Goal: Task Accomplishment & Management: Complete application form

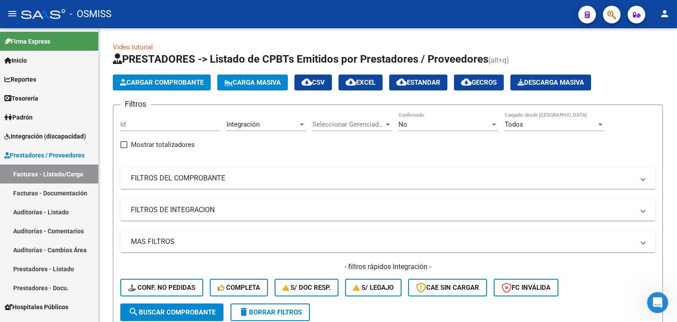
scroll to position [289, 0]
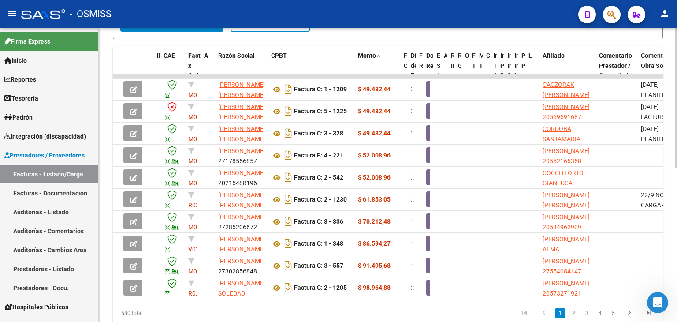
click at [369, 59] on datatable-header-cell "Monto" at bounding box center [377, 70] width 46 height 49
click at [369, 55] on span "Monto" at bounding box center [367, 55] width 18 height 7
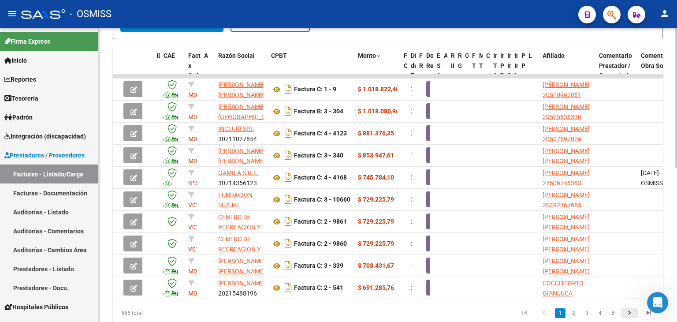
click at [630, 315] on icon "go to next page" at bounding box center [629, 314] width 11 height 11
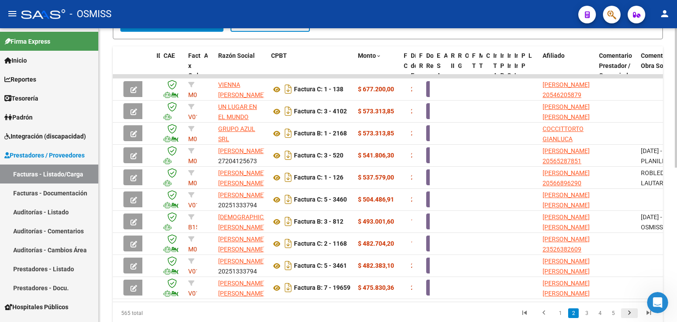
click at [630, 315] on icon "go to next page" at bounding box center [629, 314] width 11 height 11
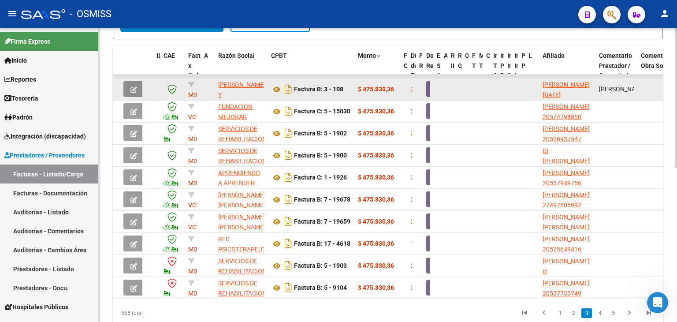
click at [134, 85] on span "button" at bounding box center [133, 89] width 7 height 8
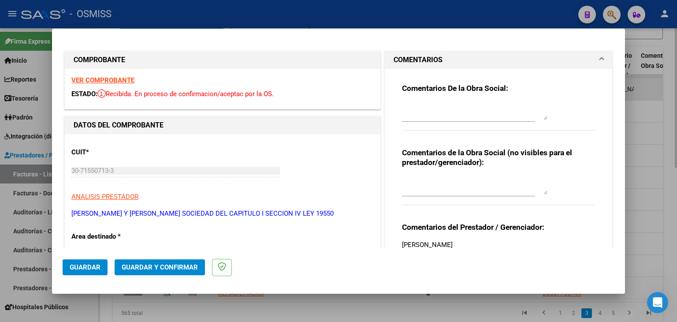
click at [134, 83] on strong "VER COMPROBANTE" at bounding box center [102, 80] width 63 height 8
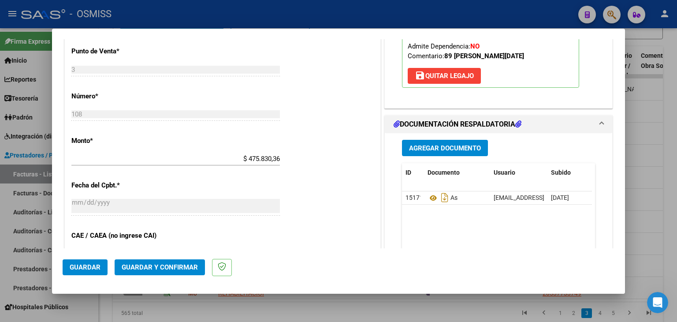
scroll to position [423, 0]
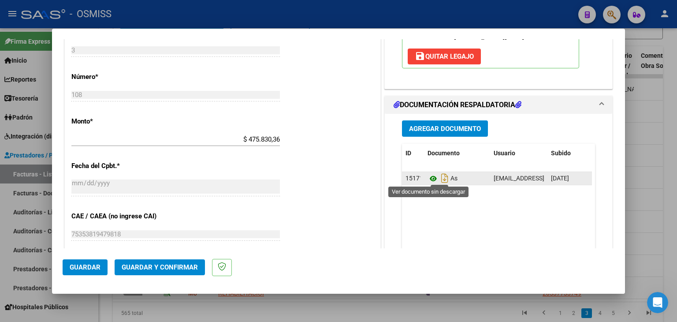
click at [430, 179] on icon at bounding box center [433, 178] width 11 height 11
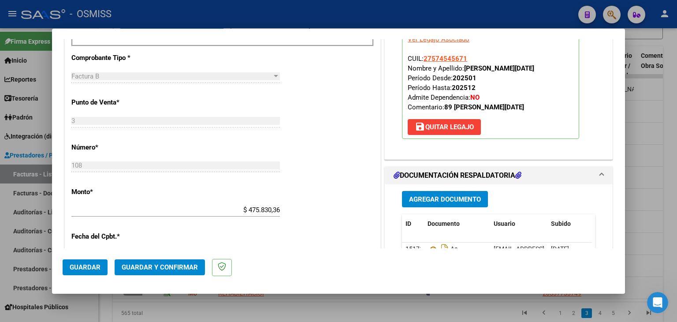
scroll to position [335, 0]
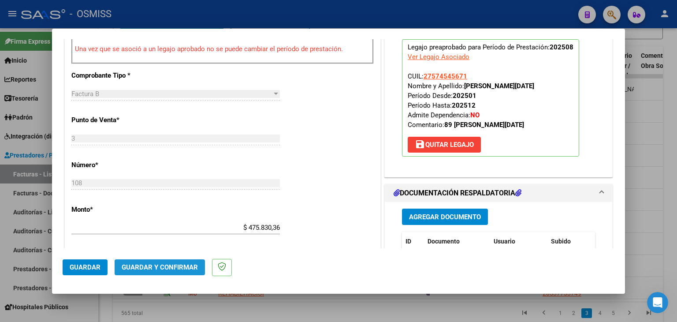
click at [183, 265] on span "Guardar y Confirmar" at bounding box center [160, 267] width 76 height 8
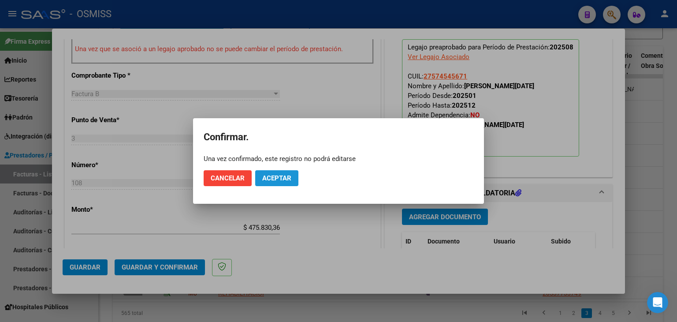
click at [283, 172] on button "Aceptar" at bounding box center [276, 178] width 43 height 16
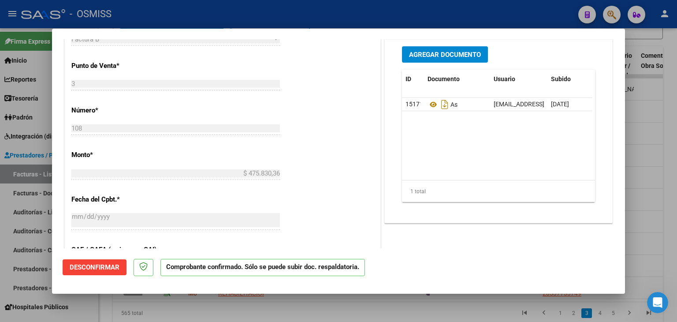
click at [241, 313] on div at bounding box center [338, 161] width 677 height 322
type input "$ 0,00"
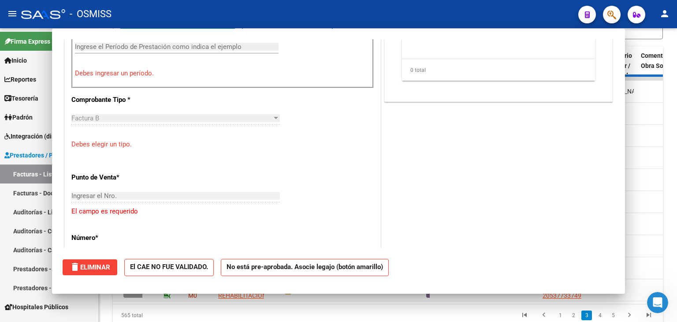
scroll to position [350, 0]
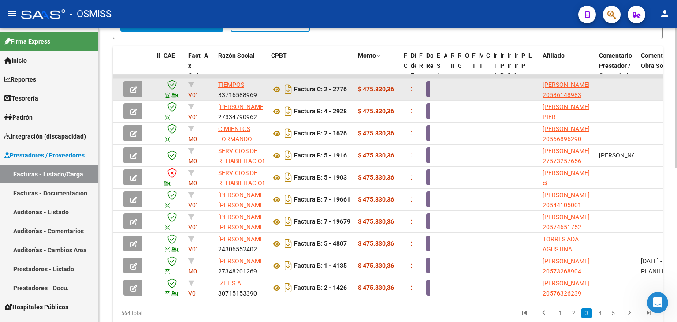
click at [128, 89] on button "button" at bounding box center [133, 89] width 21 height 16
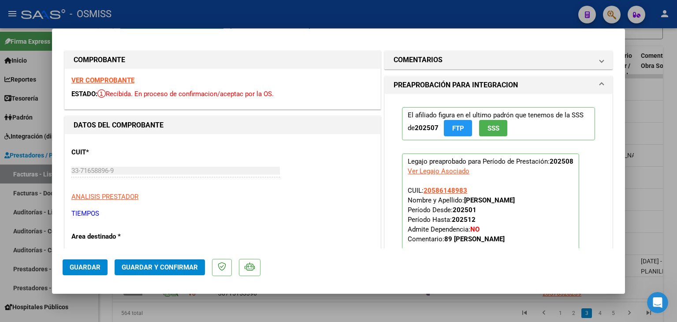
click at [123, 80] on strong "VER COMPROBANTE" at bounding box center [102, 80] width 63 height 8
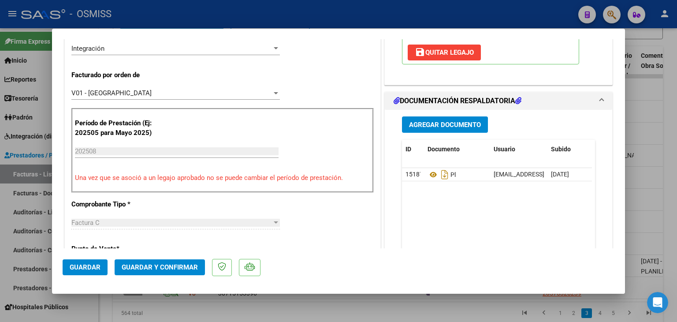
scroll to position [212, 0]
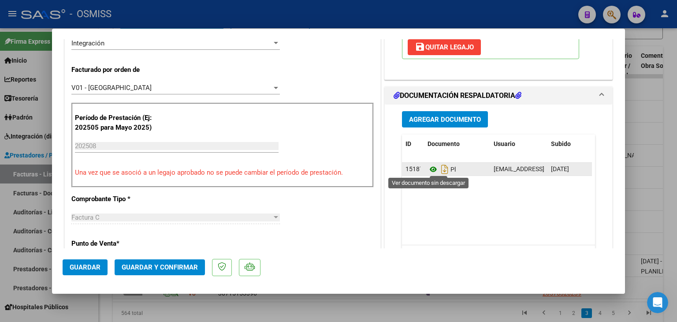
click at [429, 169] on icon at bounding box center [433, 169] width 11 height 11
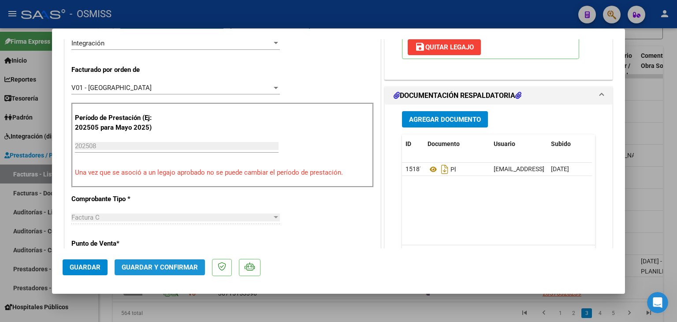
click at [186, 268] on span "Guardar y Confirmar" at bounding box center [160, 267] width 76 height 8
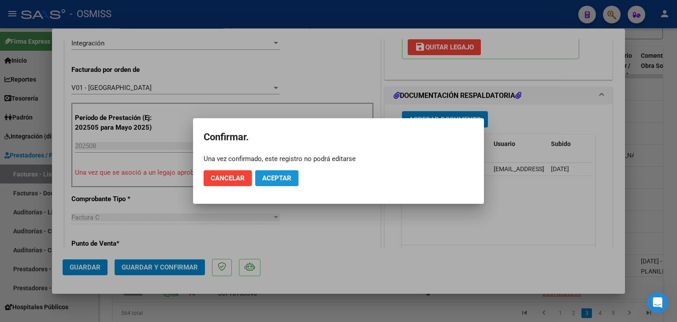
click at [279, 178] on span "Aceptar" at bounding box center [276, 178] width 29 height 8
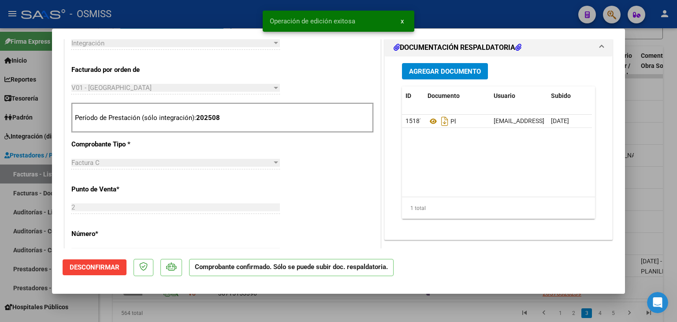
click at [238, 316] on div at bounding box center [338, 161] width 677 height 322
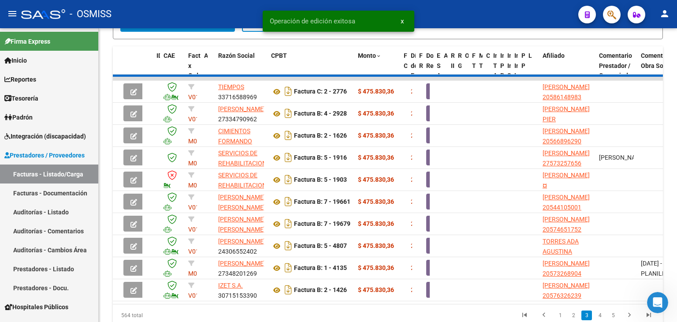
click at [238, 316] on div "564 total 1 2 3 4 5" at bounding box center [388, 315] width 550 height 22
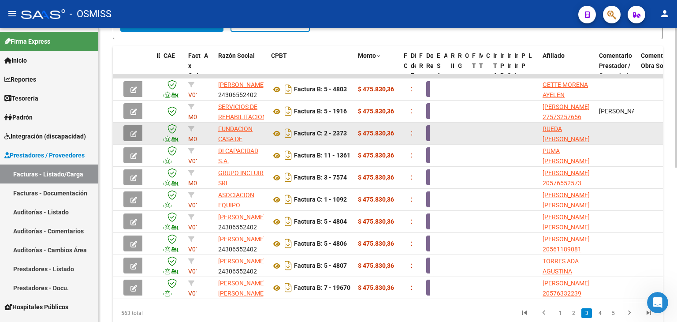
click at [134, 130] on icon "button" at bounding box center [133, 133] width 7 height 7
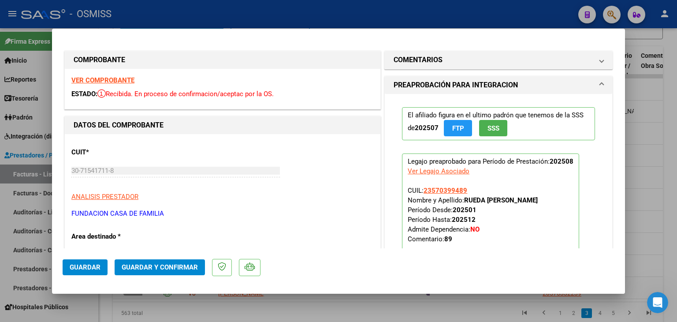
click at [128, 82] on strong "VER COMPROBANTE" at bounding box center [102, 80] width 63 height 8
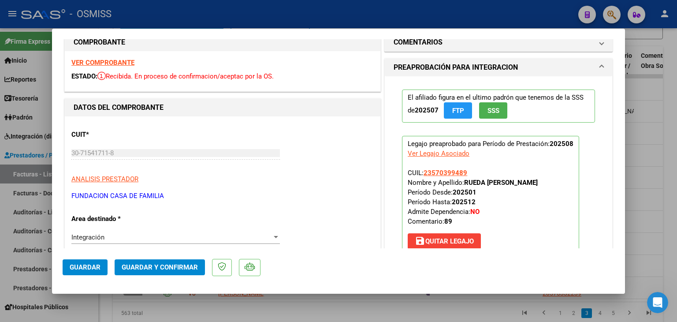
scroll to position [247, 0]
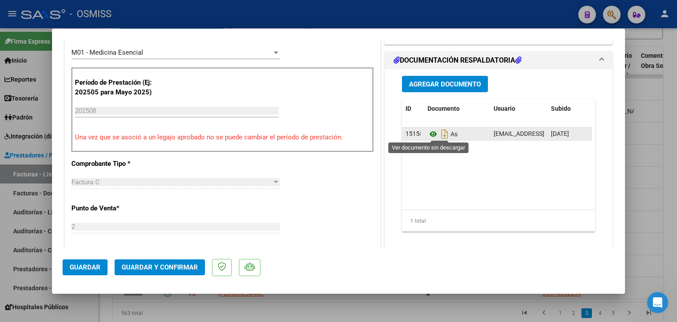
click at [429, 133] on icon at bounding box center [433, 134] width 11 height 11
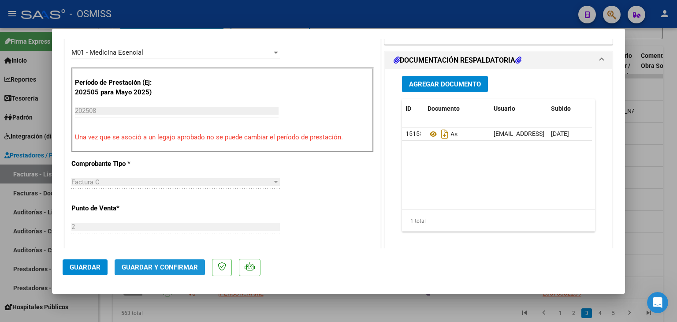
click at [168, 266] on span "Guardar y Confirmar" at bounding box center [160, 267] width 76 height 8
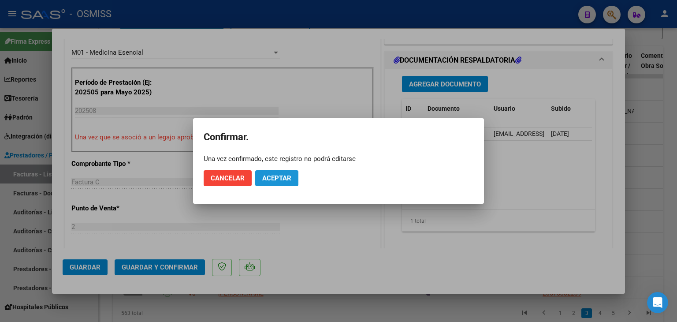
click at [280, 180] on span "Aceptar" at bounding box center [276, 178] width 29 height 8
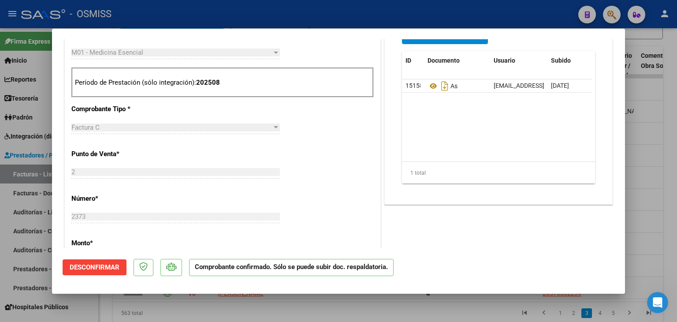
click at [216, 307] on div at bounding box center [338, 161] width 677 height 322
type input "$ 0,00"
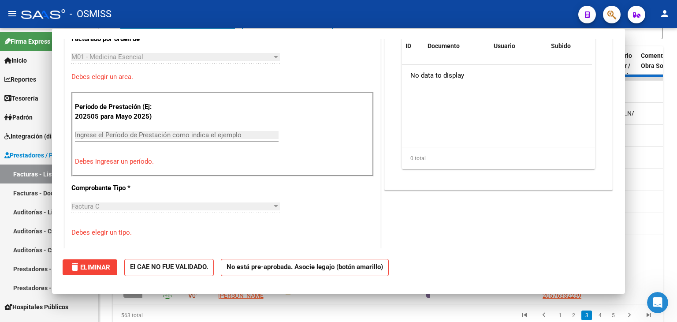
scroll to position [262, 0]
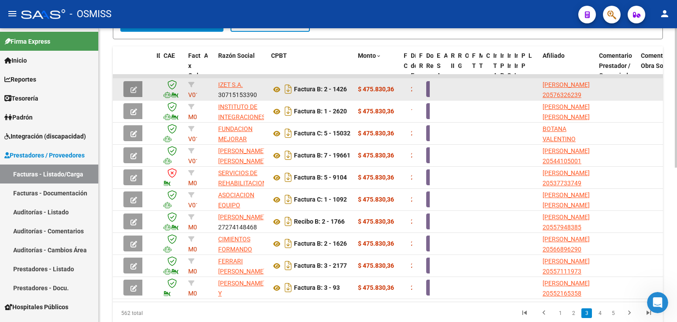
click at [135, 87] on icon "button" at bounding box center [133, 89] width 7 height 7
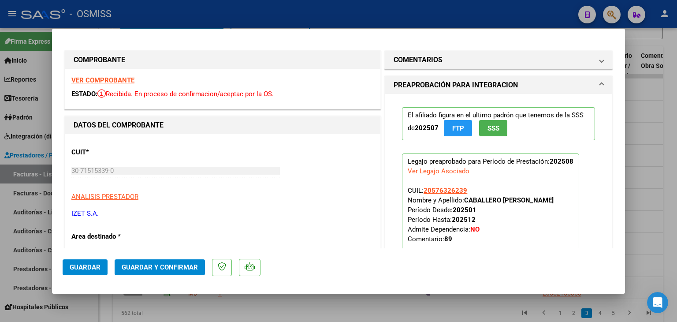
click at [123, 82] on strong "VER COMPROBANTE" at bounding box center [102, 80] width 63 height 8
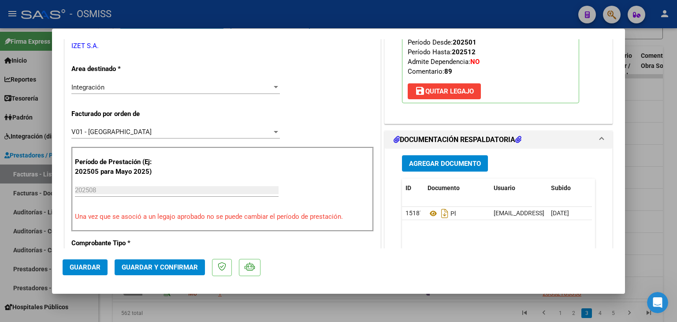
scroll to position [194, 0]
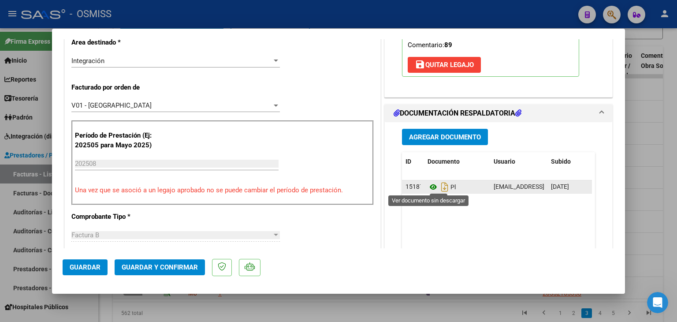
click at [428, 184] on icon at bounding box center [433, 187] width 11 height 11
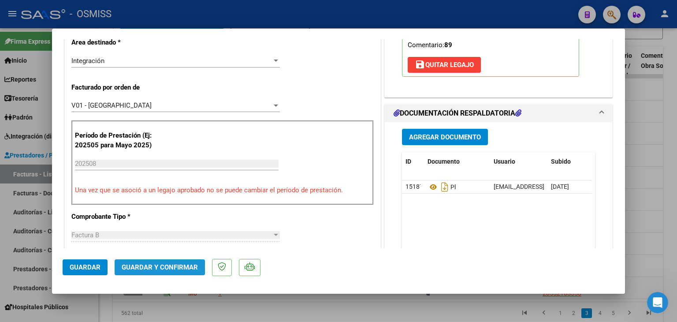
click at [155, 266] on span "Guardar y Confirmar" at bounding box center [160, 267] width 76 height 8
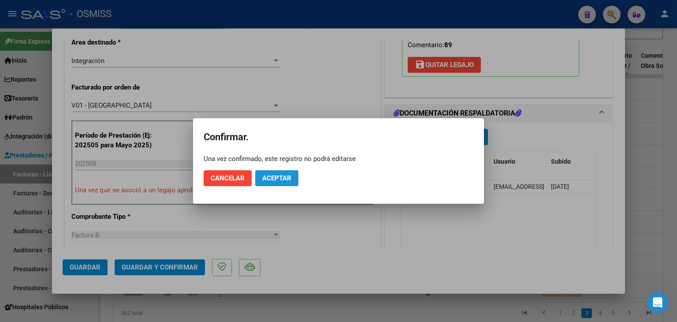
click at [277, 180] on span "Aceptar" at bounding box center [276, 178] width 29 height 8
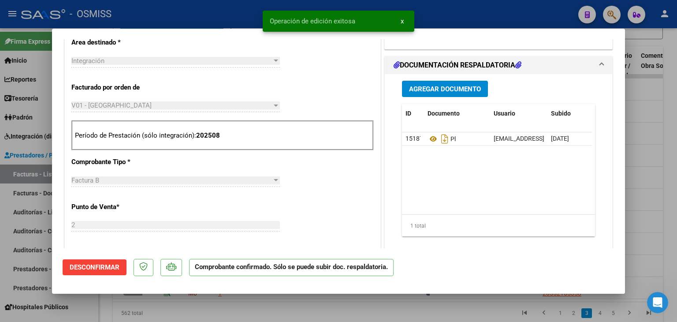
click at [224, 311] on div at bounding box center [338, 161] width 677 height 322
type input "$ 0,00"
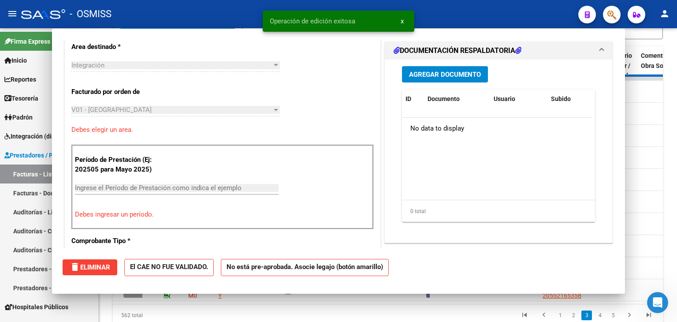
scroll to position [209, 0]
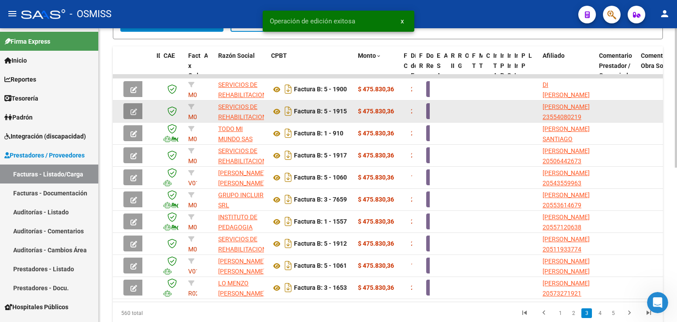
click at [136, 108] on icon "button" at bounding box center [133, 111] width 7 height 7
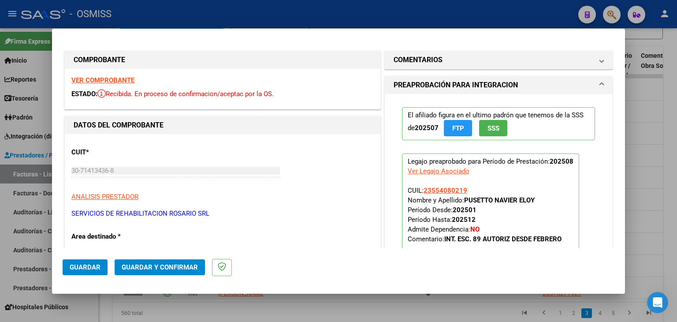
click at [120, 82] on strong "VER COMPROBANTE" at bounding box center [102, 80] width 63 height 8
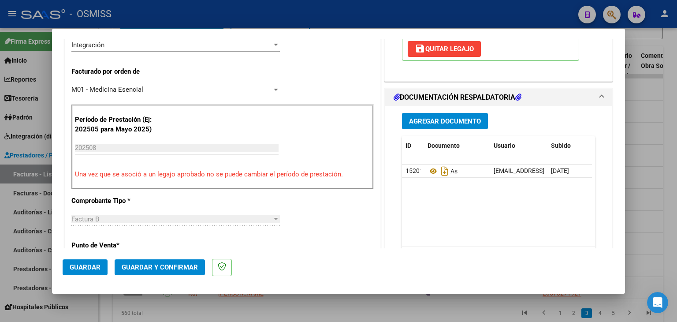
scroll to position [212, 0]
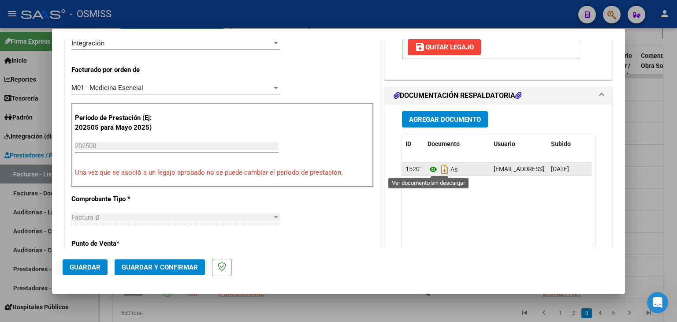
click at [432, 168] on icon at bounding box center [433, 169] width 11 height 11
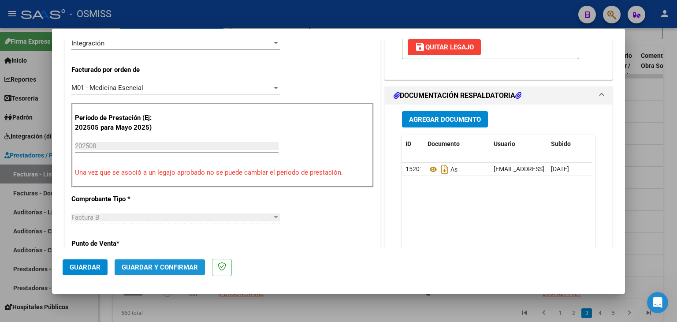
click at [158, 273] on button "Guardar y Confirmar" at bounding box center [160, 267] width 90 height 16
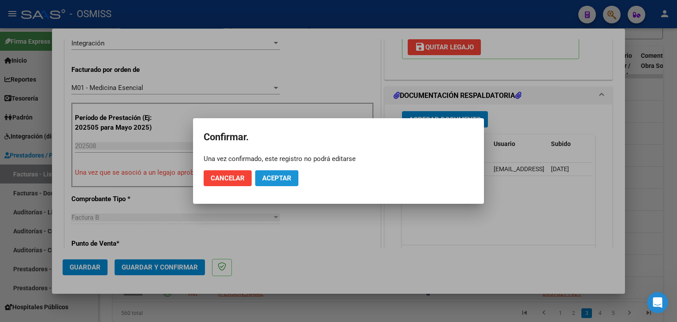
click at [281, 183] on button "Aceptar" at bounding box center [276, 178] width 43 height 16
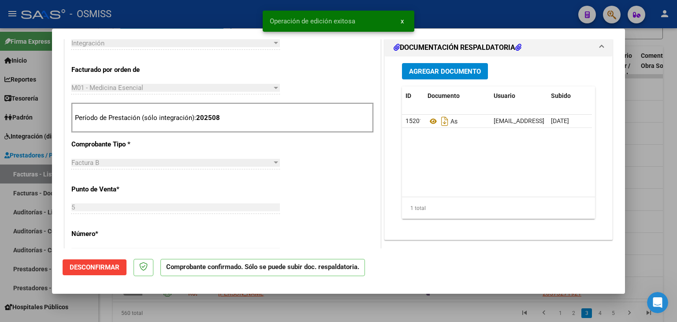
click at [242, 302] on div at bounding box center [338, 161] width 677 height 322
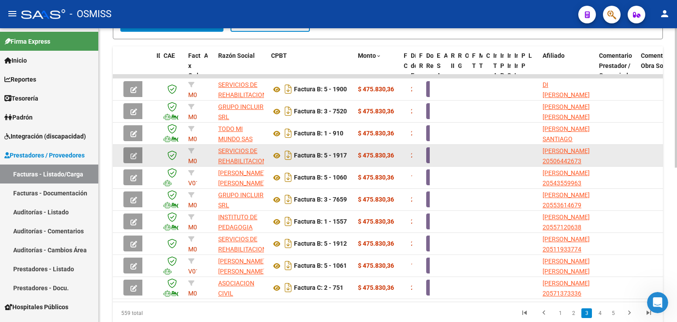
click at [130, 152] on button "button" at bounding box center [133, 155] width 21 height 16
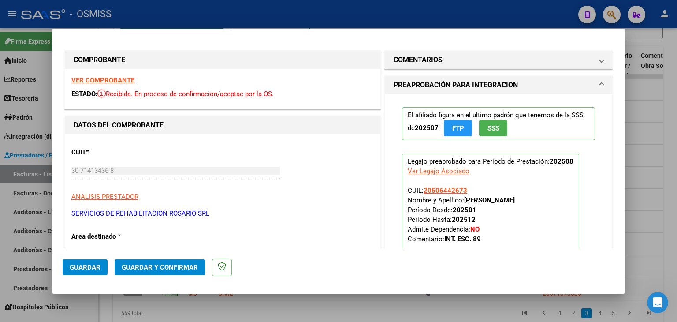
click at [116, 80] on strong "VER COMPROBANTE" at bounding box center [102, 80] width 63 height 8
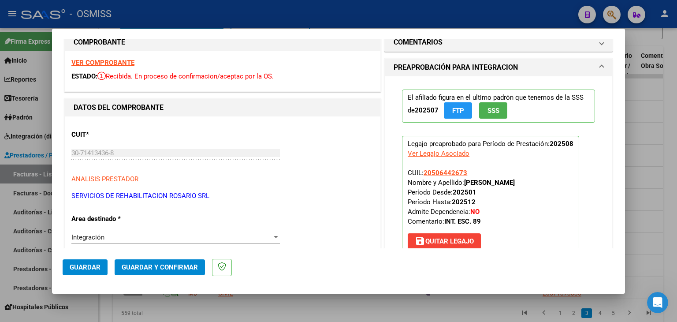
scroll to position [247, 0]
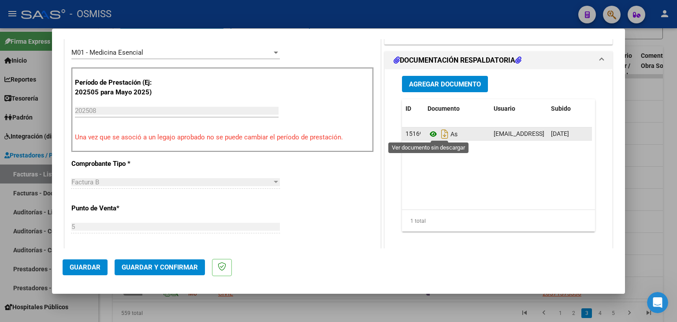
click at [429, 135] on icon at bounding box center [433, 134] width 11 height 11
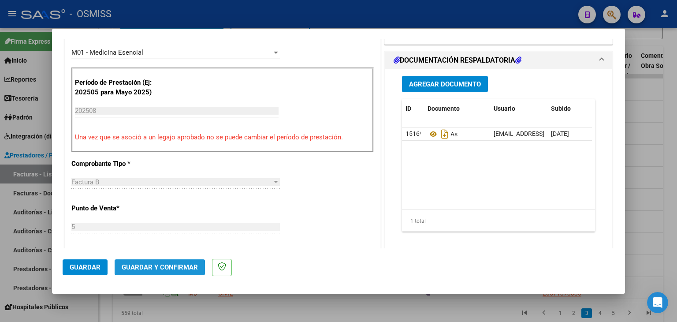
click at [137, 271] on button "Guardar y Confirmar" at bounding box center [160, 267] width 90 height 16
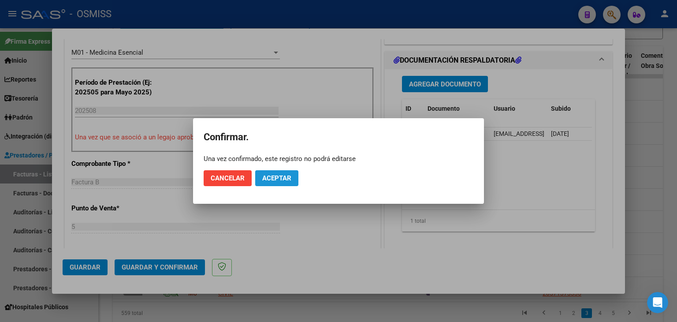
click at [281, 176] on span "Aceptar" at bounding box center [276, 178] width 29 height 8
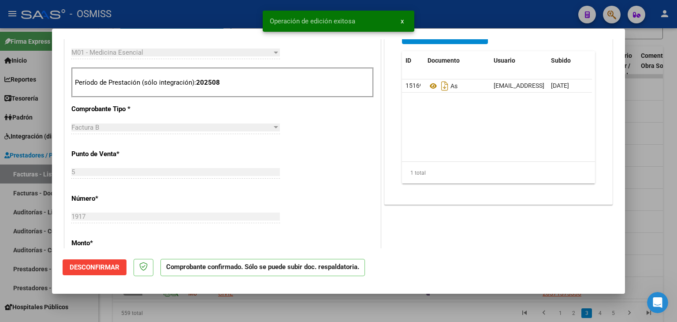
click at [219, 314] on div at bounding box center [338, 161] width 677 height 322
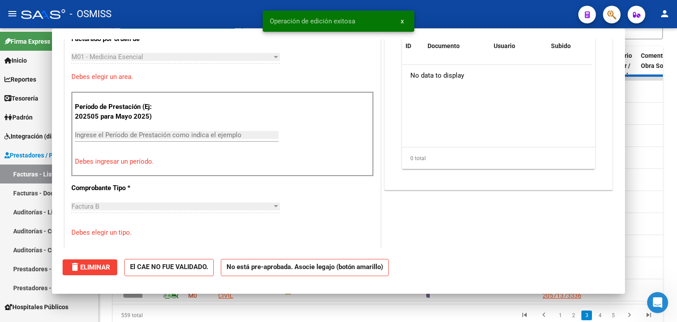
scroll to position [0, 0]
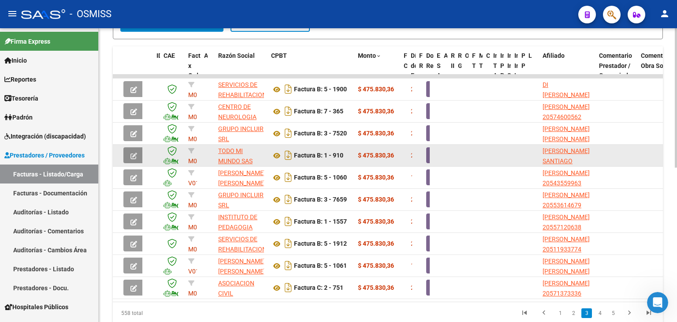
click at [134, 155] on icon "button" at bounding box center [133, 156] width 7 height 7
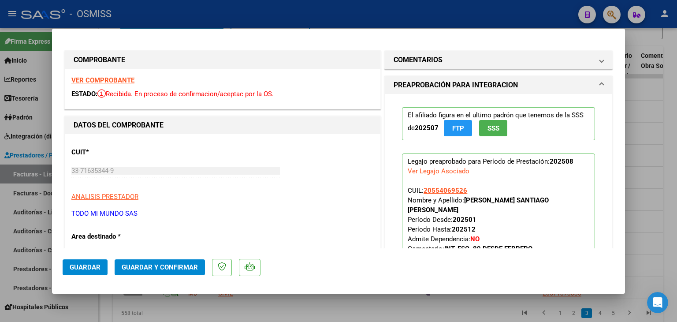
click at [124, 77] on strong "VER COMPROBANTE" at bounding box center [102, 80] width 63 height 8
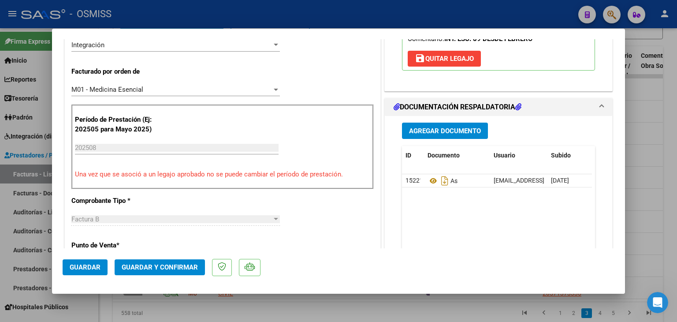
scroll to position [212, 0]
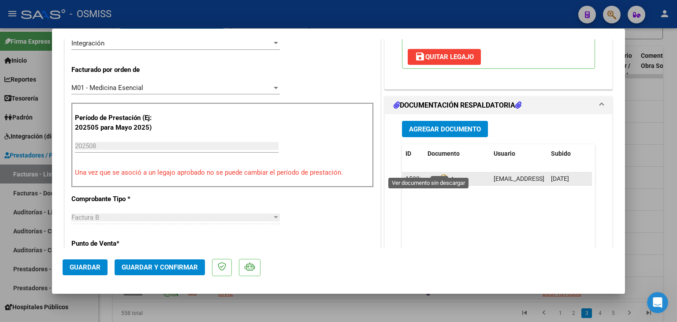
click at [429, 174] on icon at bounding box center [433, 179] width 11 height 11
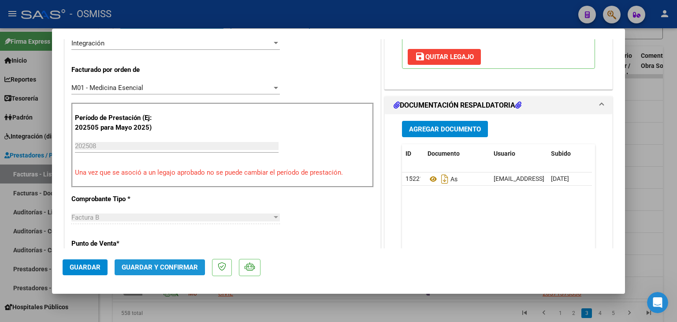
click at [146, 265] on span "Guardar y Confirmar" at bounding box center [160, 267] width 76 height 8
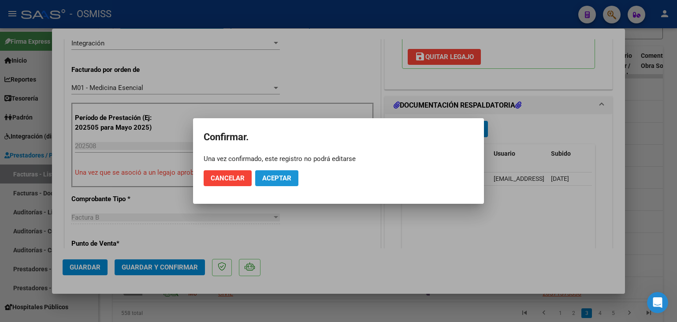
click at [280, 177] on span "Aceptar" at bounding box center [276, 178] width 29 height 8
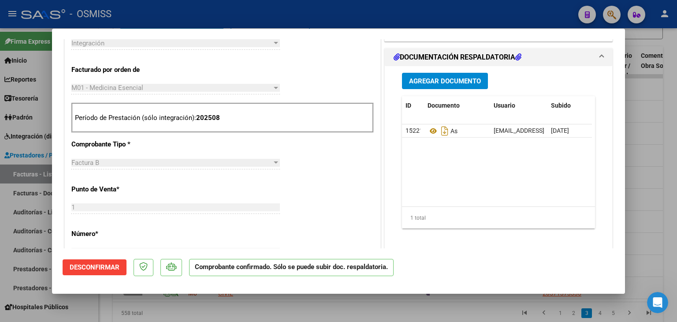
click at [192, 308] on div at bounding box center [338, 161] width 677 height 322
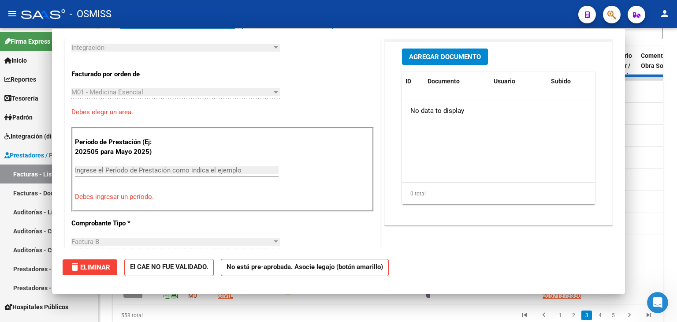
scroll to position [0, 0]
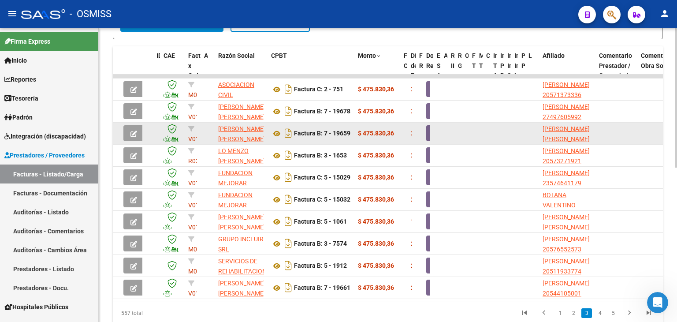
click at [125, 129] on button "button" at bounding box center [133, 133] width 21 height 16
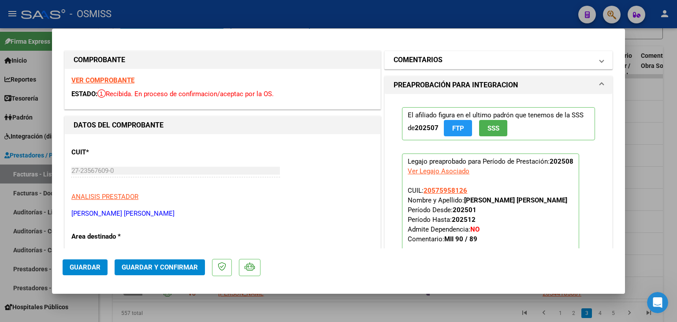
click at [417, 56] on h1 "COMENTARIOS" at bounding box center [418, 60] width 49 height 11
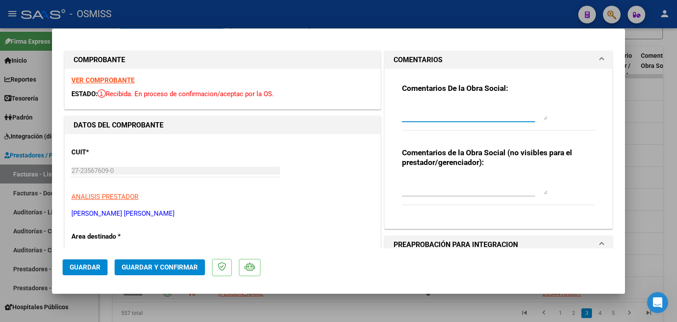
click at [444, 105] on textarea at bounding box center [474, 111] width 145 height 18
type textarea "89"
click at [125, 79] on strong "VER COMPROBANTE" at bounding box center [102, 80] width 63 height 8
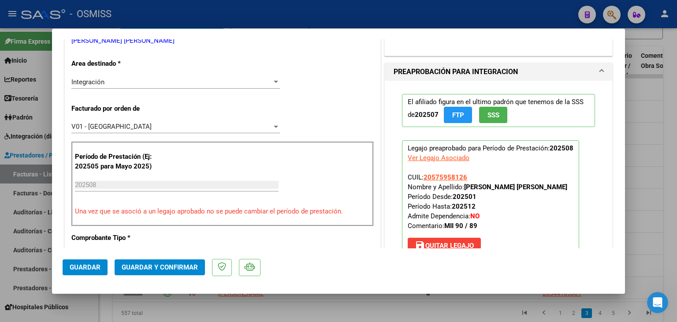
scroll to position [194, 0]
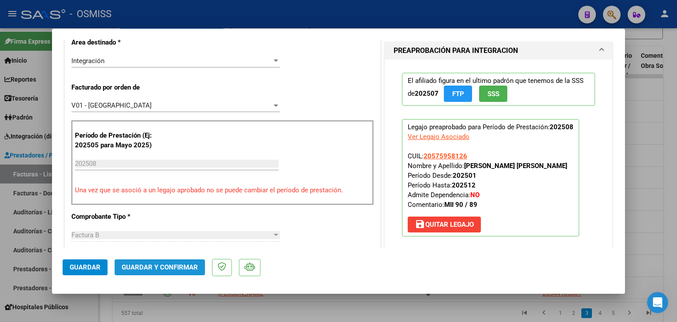
click at [193, 264] on span "Guardar y Confirmar" at bounding box center [160, 267] width 76 height 8
